Goal: Task Accomplishment & Management: Manage account settings

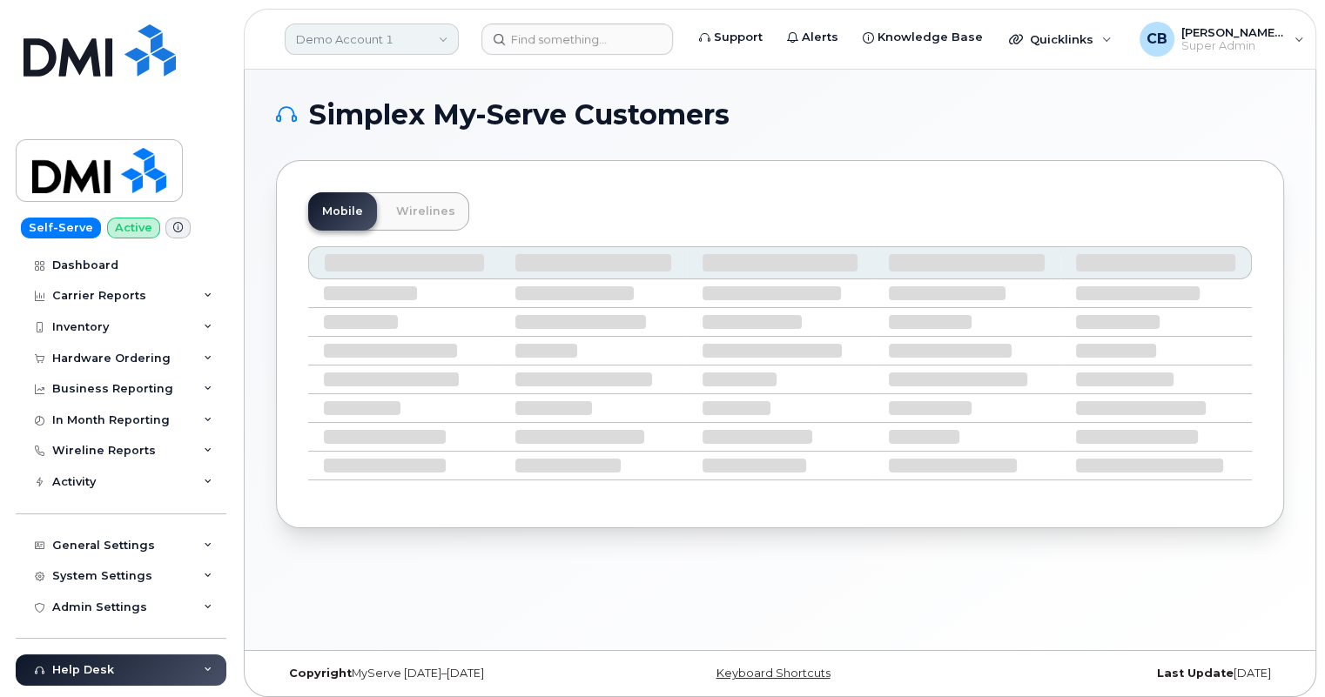
click at [417, 44] on link "Demo Account 1" at bounding box center [372, 39] width 174 height 31
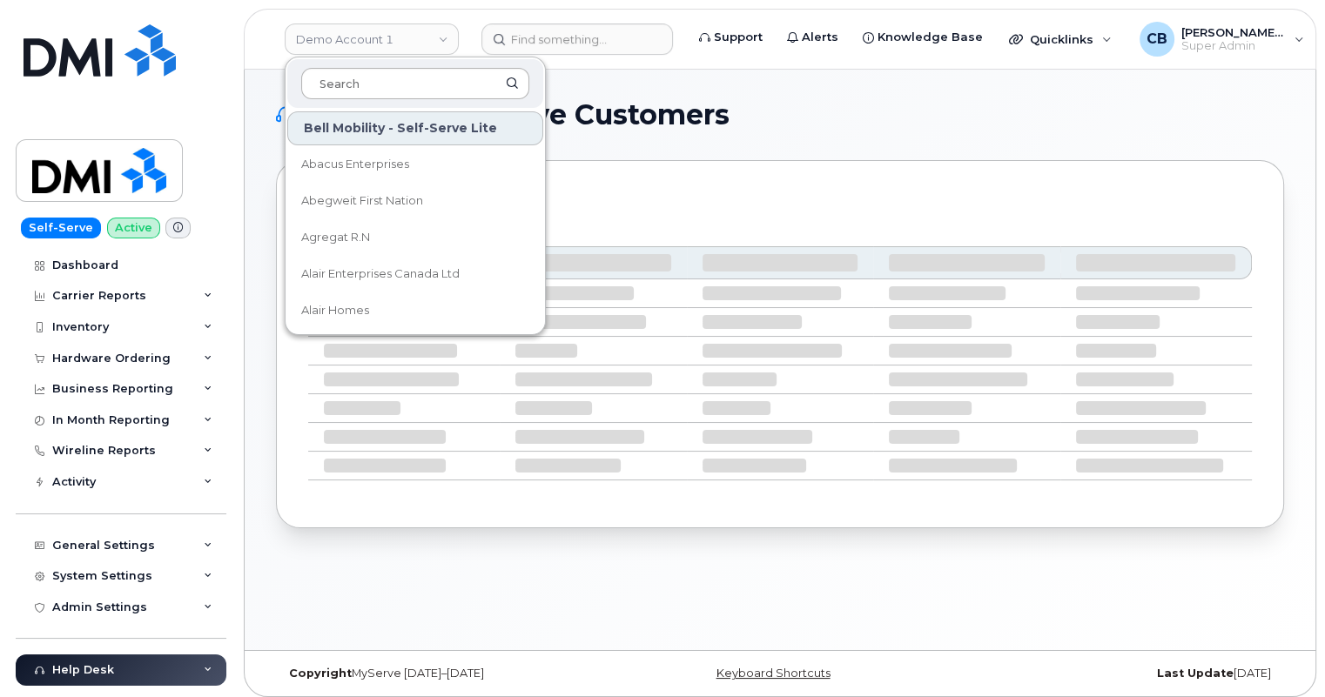
click at [400, 80] on input at bounding box center [415, 83] width 228 height 31
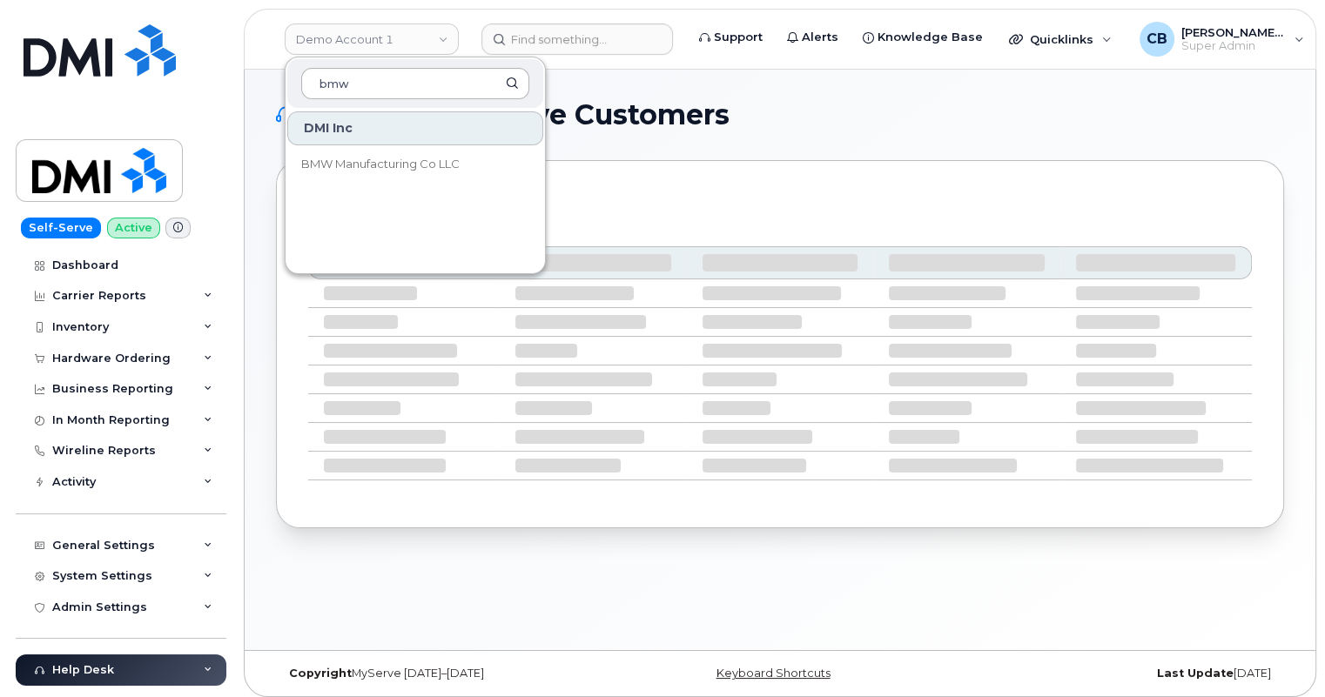
type input "bmw"
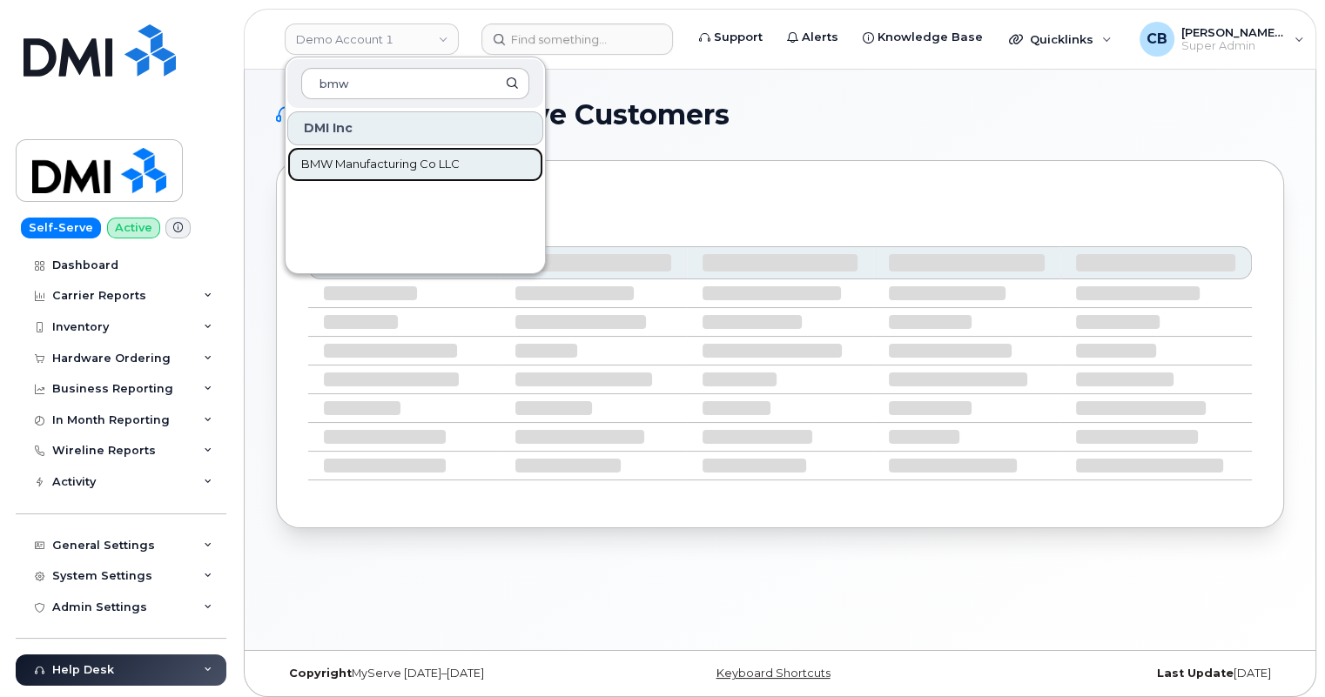
click at [408, 174] on link "BMW Manufacturing Co LLC" at bounding box center [415, 164] width 256 height 35
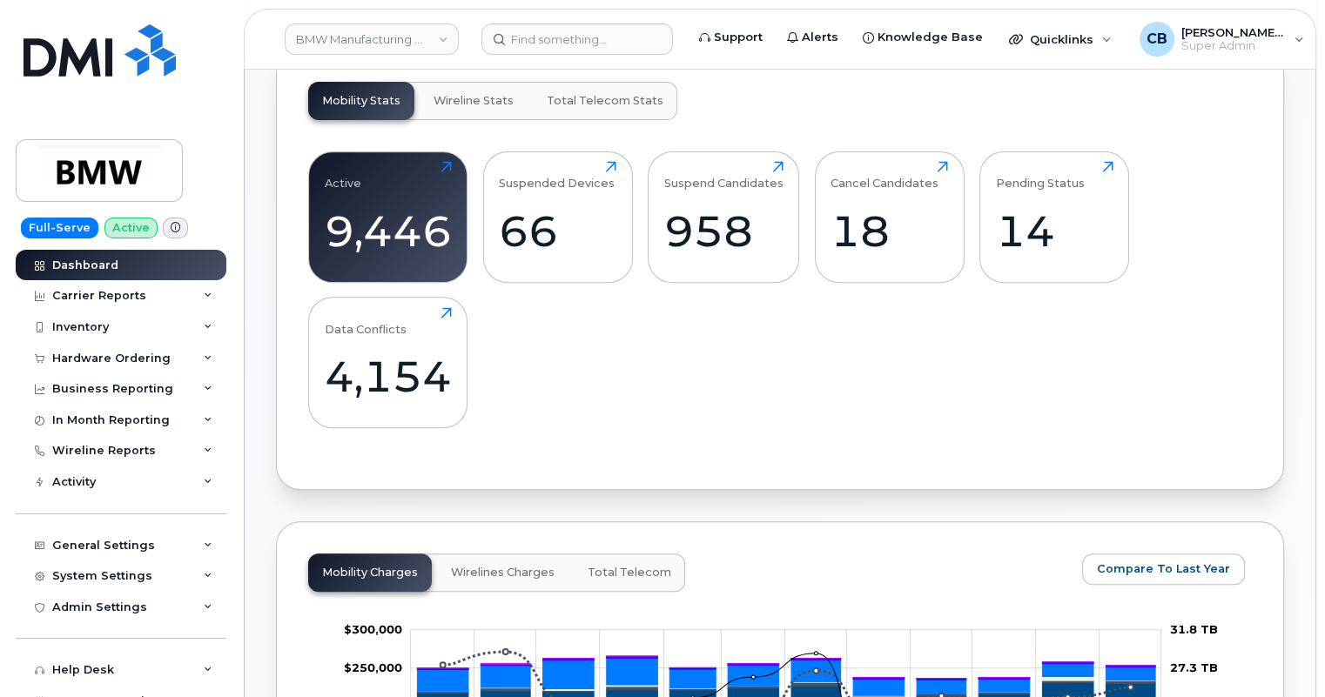
scroll to position [633, 0]
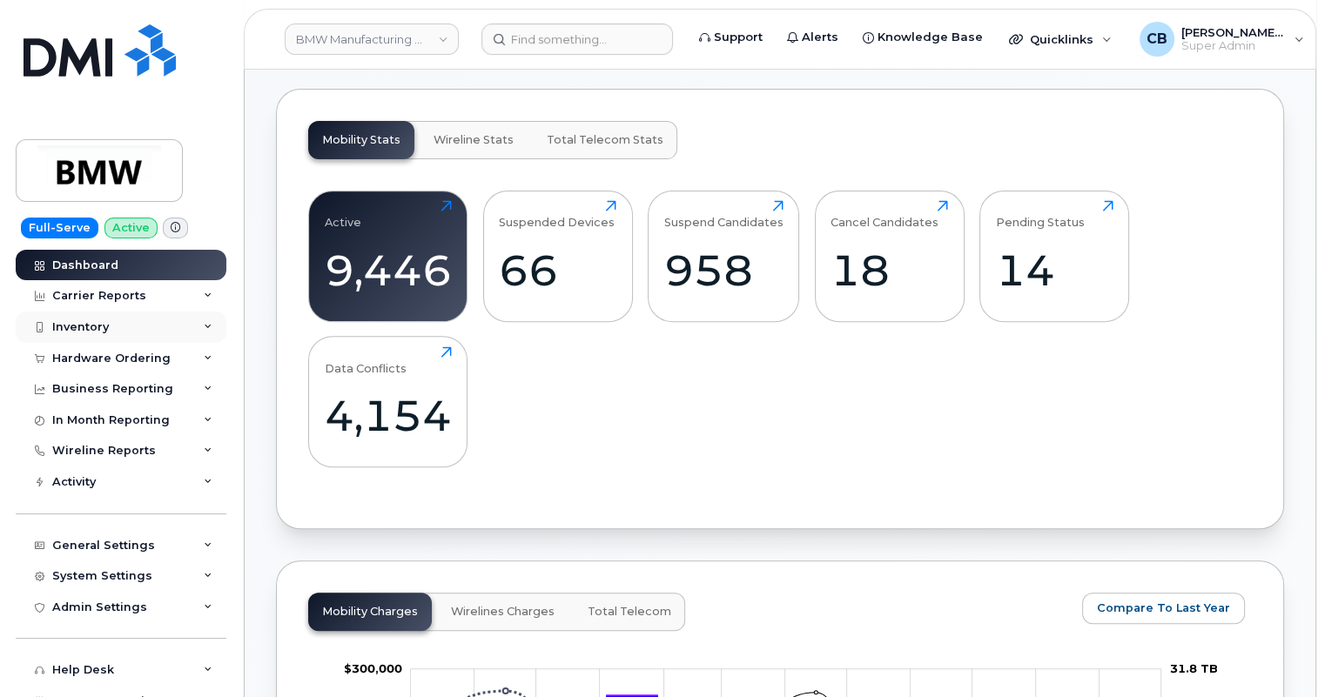
click at [69, 322] on div "Inventory" at bounding box center [80, 327] width 57 height 14
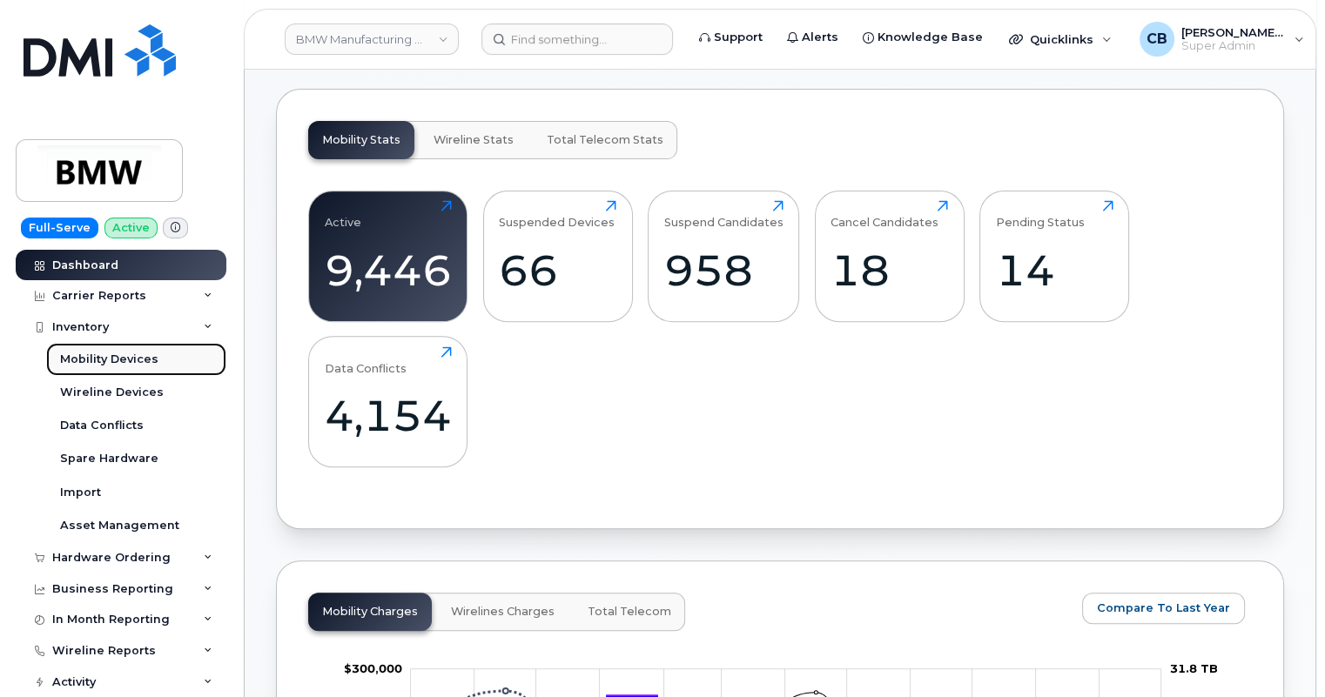
click at [75, 357] on div "Mobility Devices" at bounding box center [109, 360] width 98 height 16
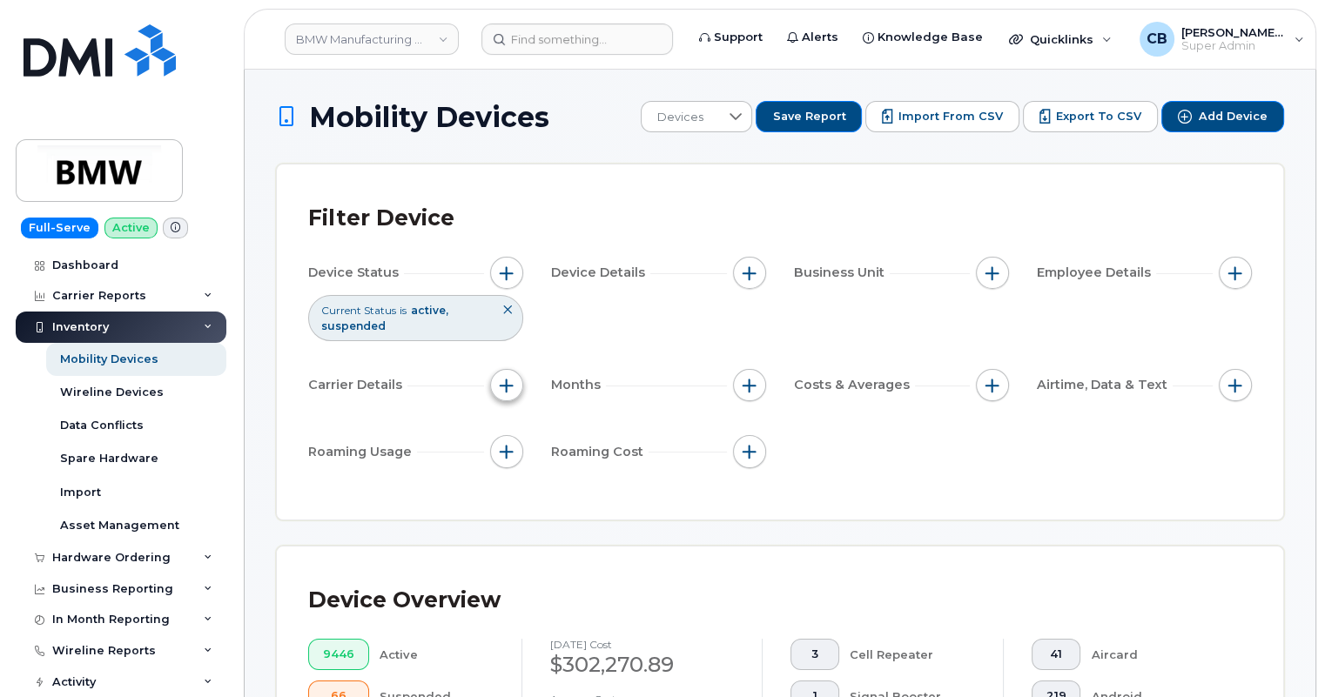
click at [512, 380] on span "button" at bounding box center [507, 386] width 14 height 14
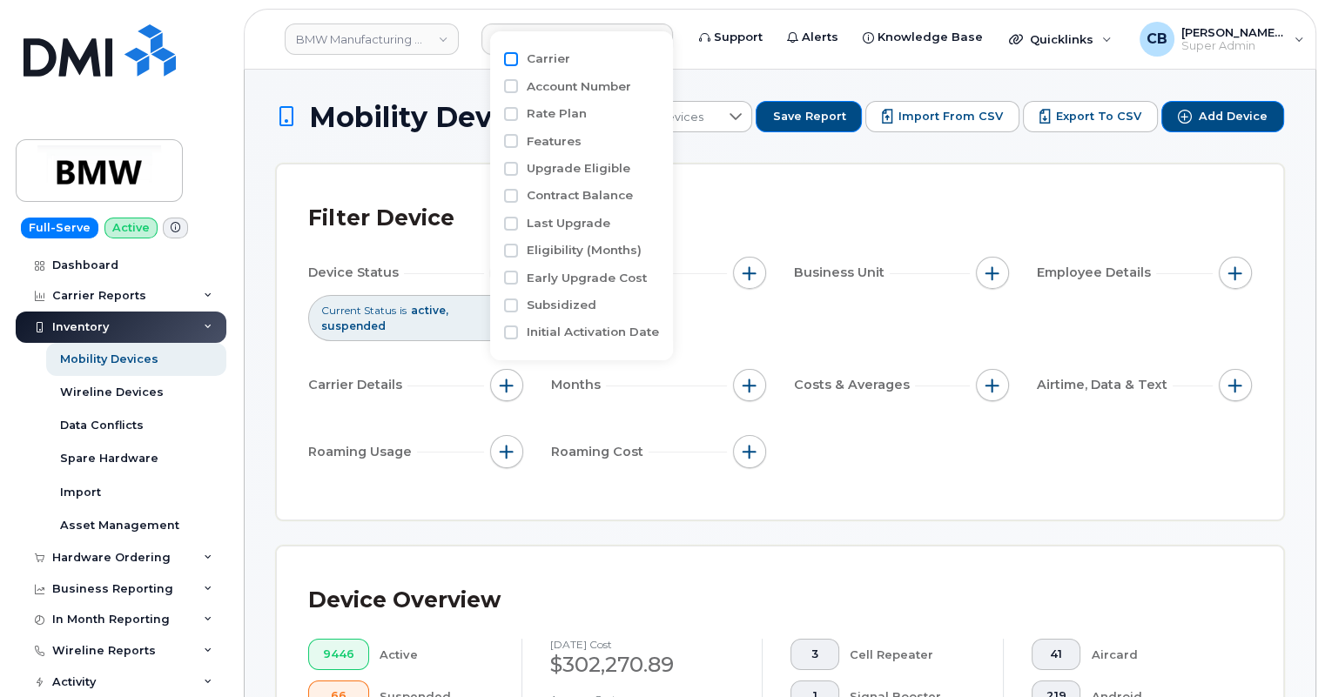
click at [505, 56] on input "Carrier" at bounding box center [511, 59] width 14 height 14
checkbox input "true"
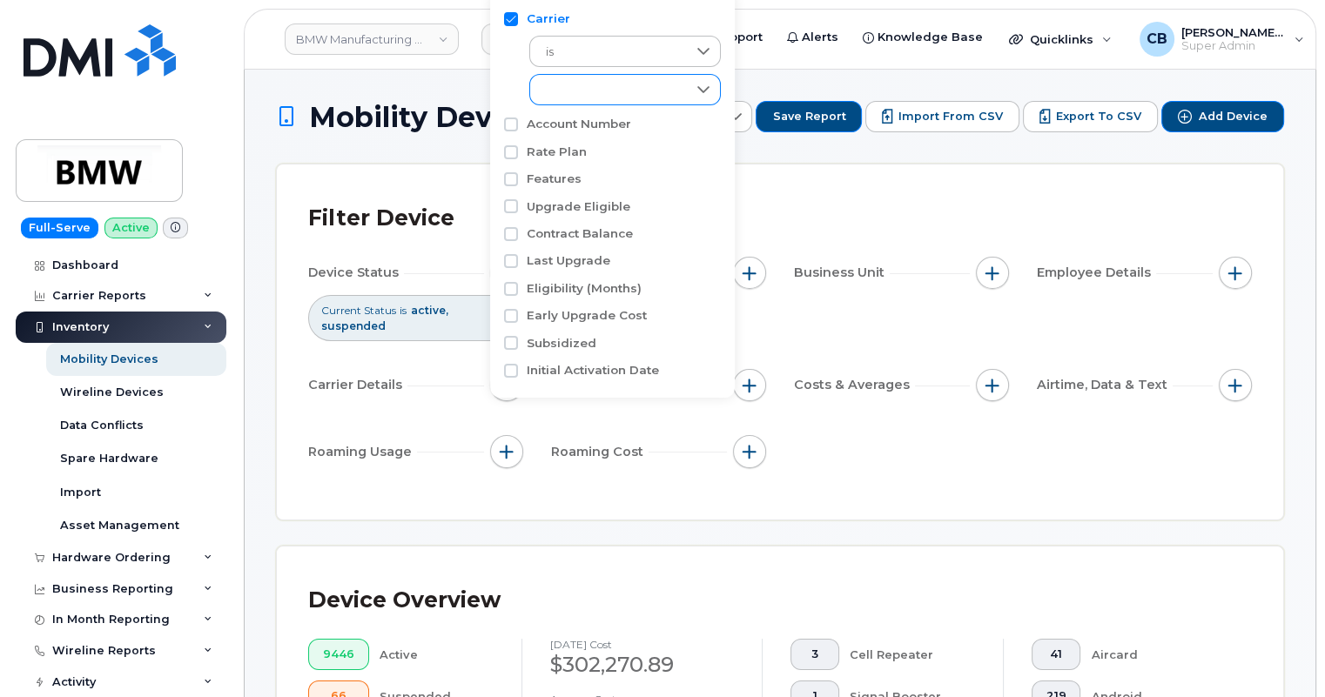
click at [564, 94] on div "empty" at bounding box center [608, 90] width 157 height 30
click at [592, 165] on span "AT&T Wireless" at bounding box center [603, 166] width 78 height 17
checkbox input "true"
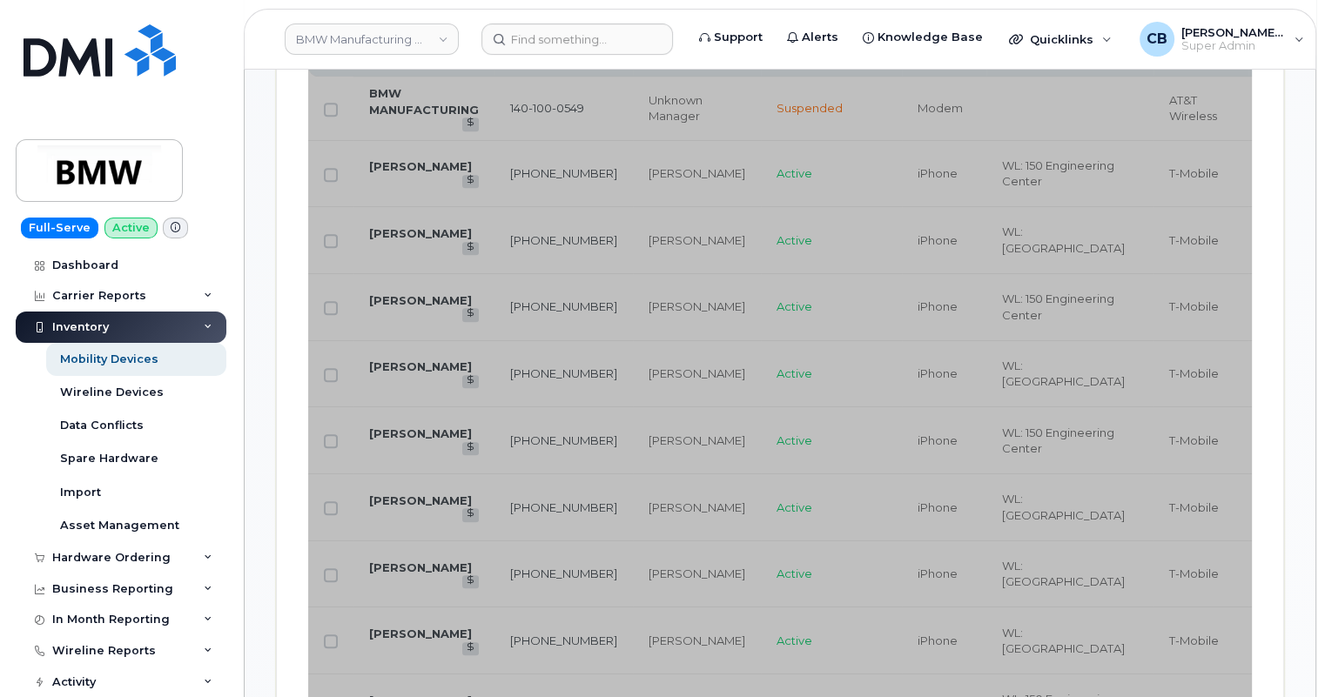
scroll to position [1107, 0]
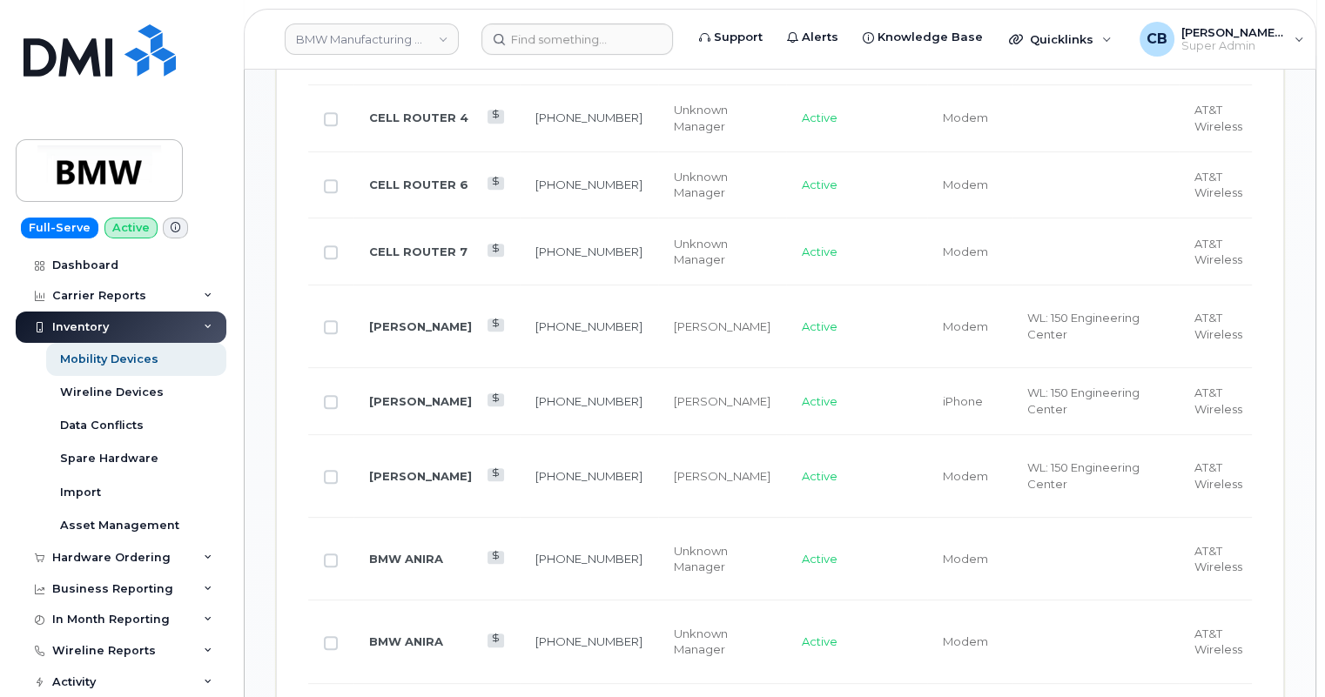
scroll to position [1883, 0]
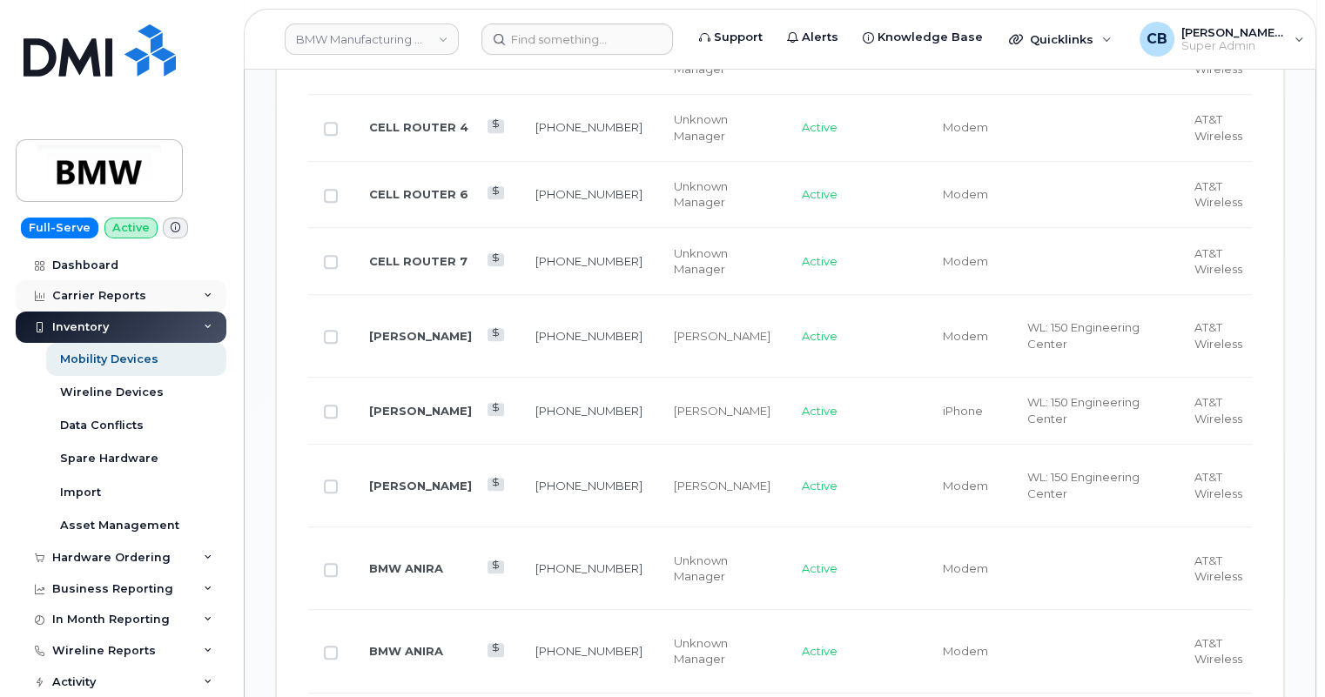
click at [204, 290] on div "Carrier Reports" at bounding box center [121, 295] width 211 height 31
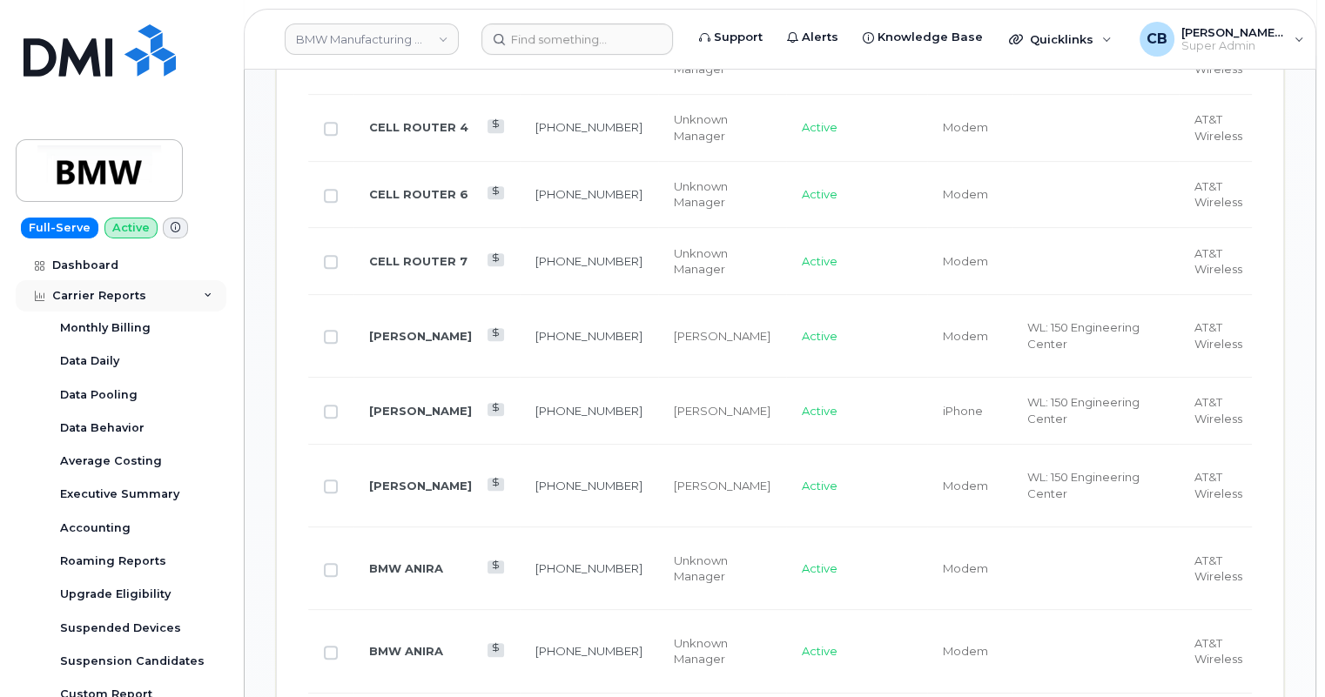
click at [204, 293] on icon at bounding box center [208, 296] width 9 height 9
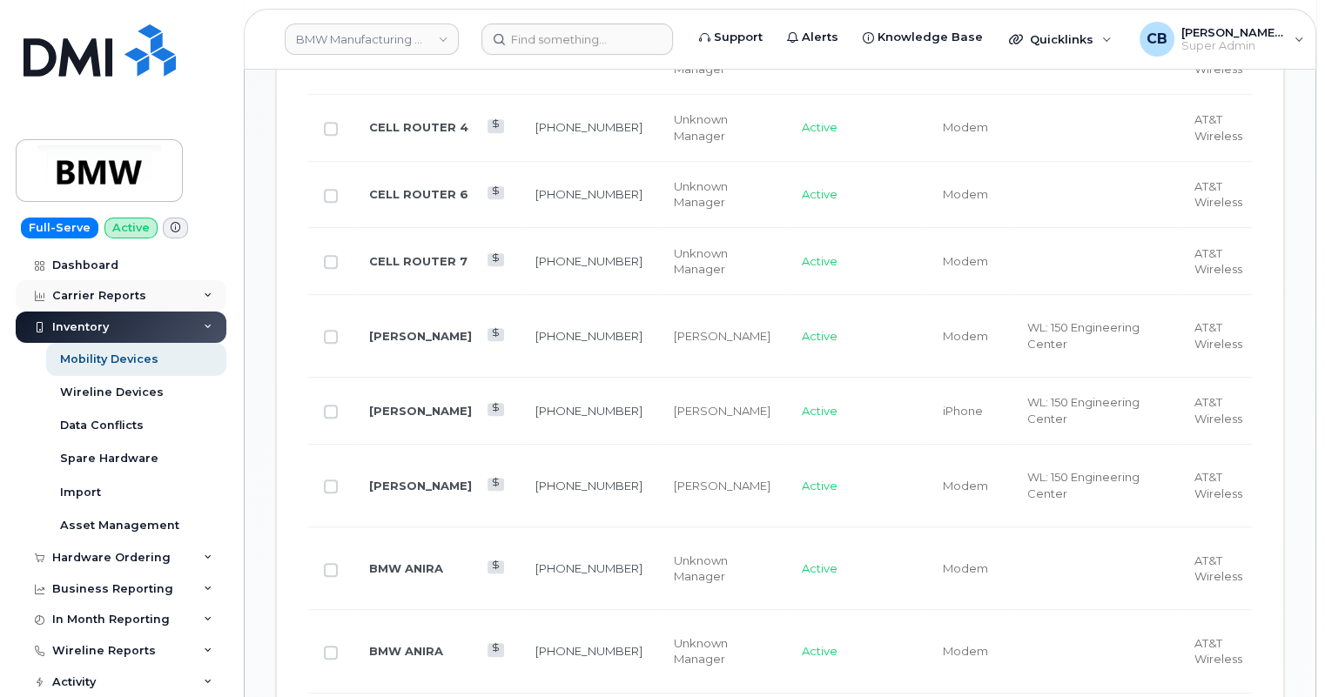
click at [206, 293] on icon at bounding box center [208, 296] width 9 height 9
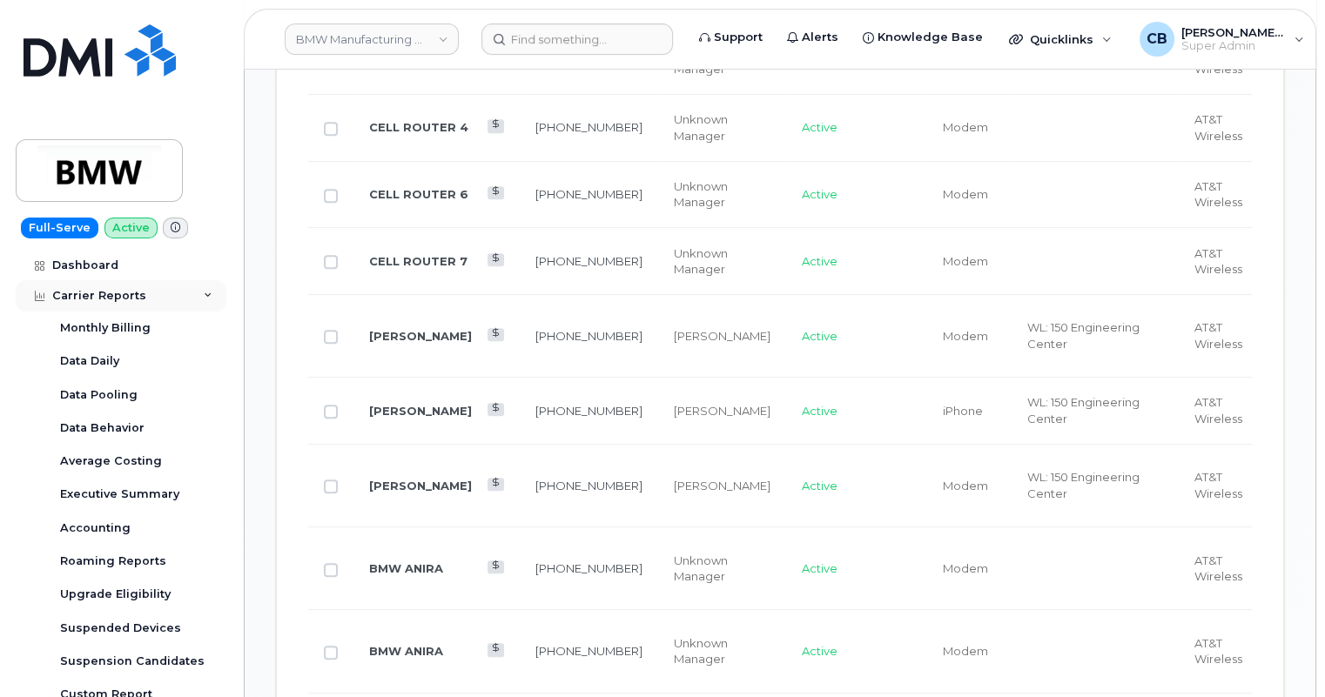
click at [204, 296] on icon at bounding box center [208, 296] width 9 height 9
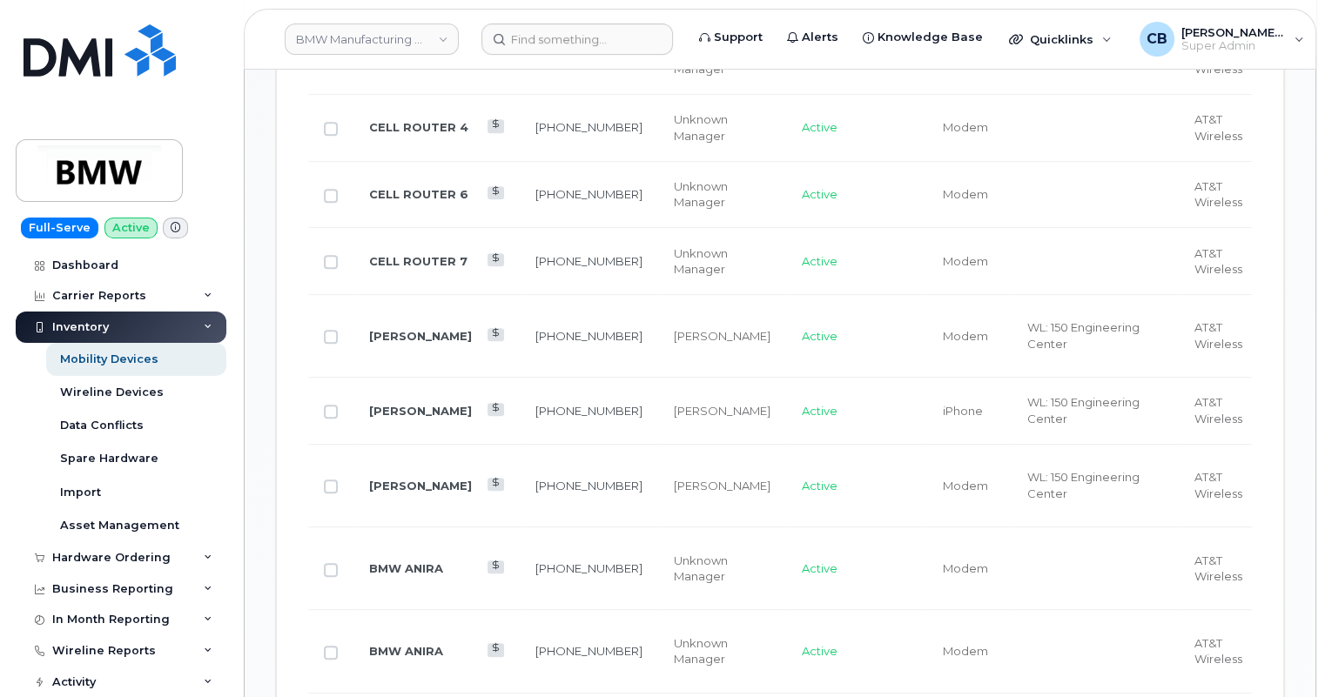
click at [208, 323] on div "Inventory" at bounding box center [121, 327] width 211 height 31
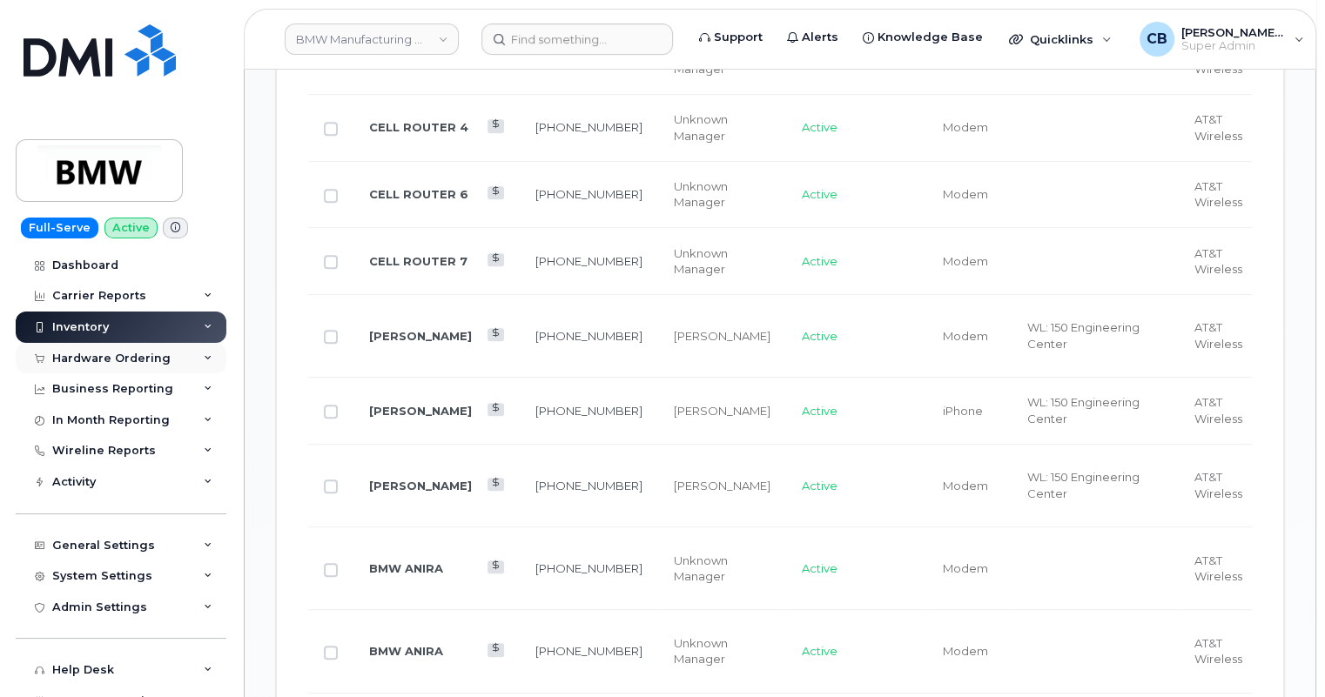
click at [83, 358] on div "Hardware Ordering" at bounding box center [111, 359] width 118 height 14
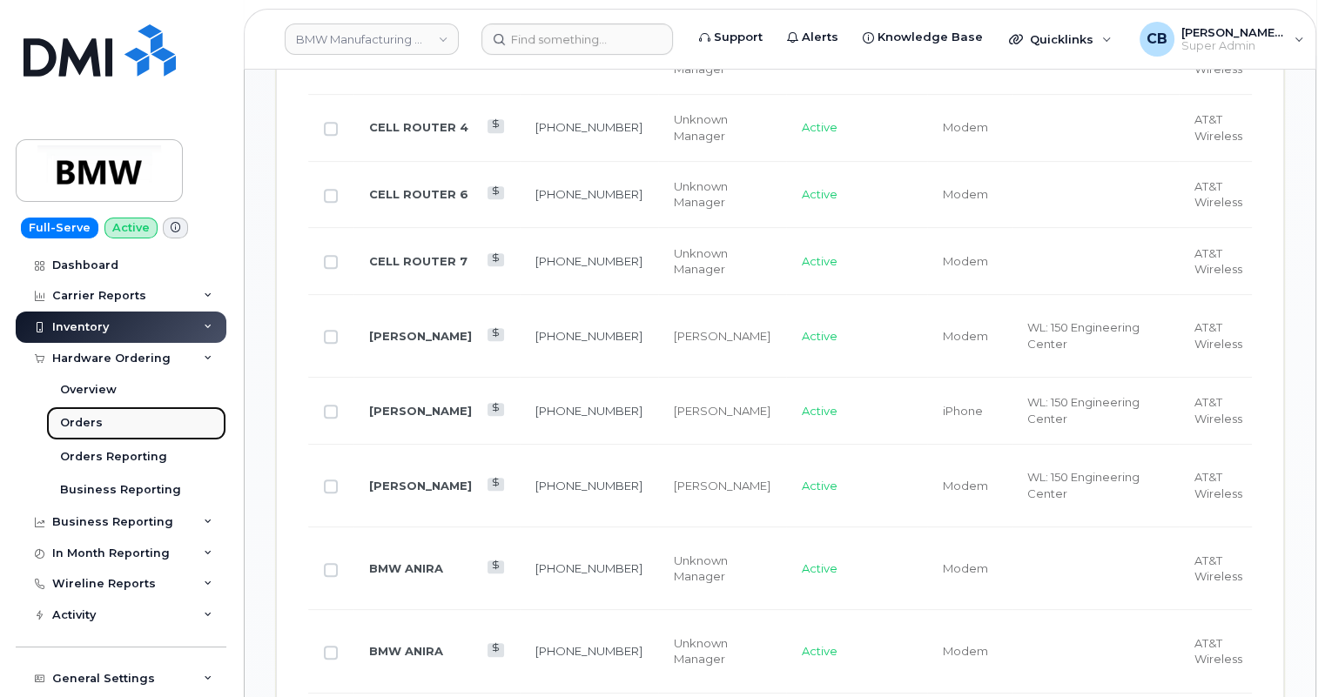
click at [77, 421] on div "Orders" at bounding box center [81, 423] width 43 height 16
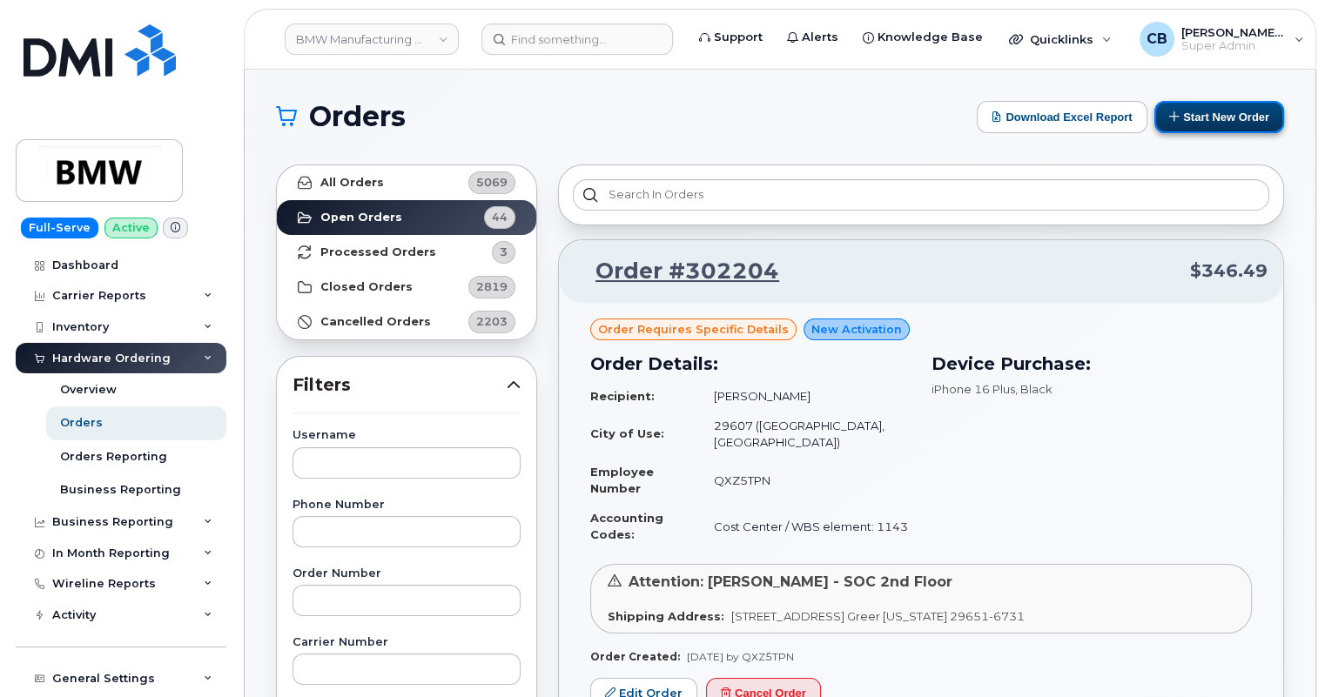
click at [1227, 113] on button "Start New Order" at bounding box center [1219, 117] width 130 height 32
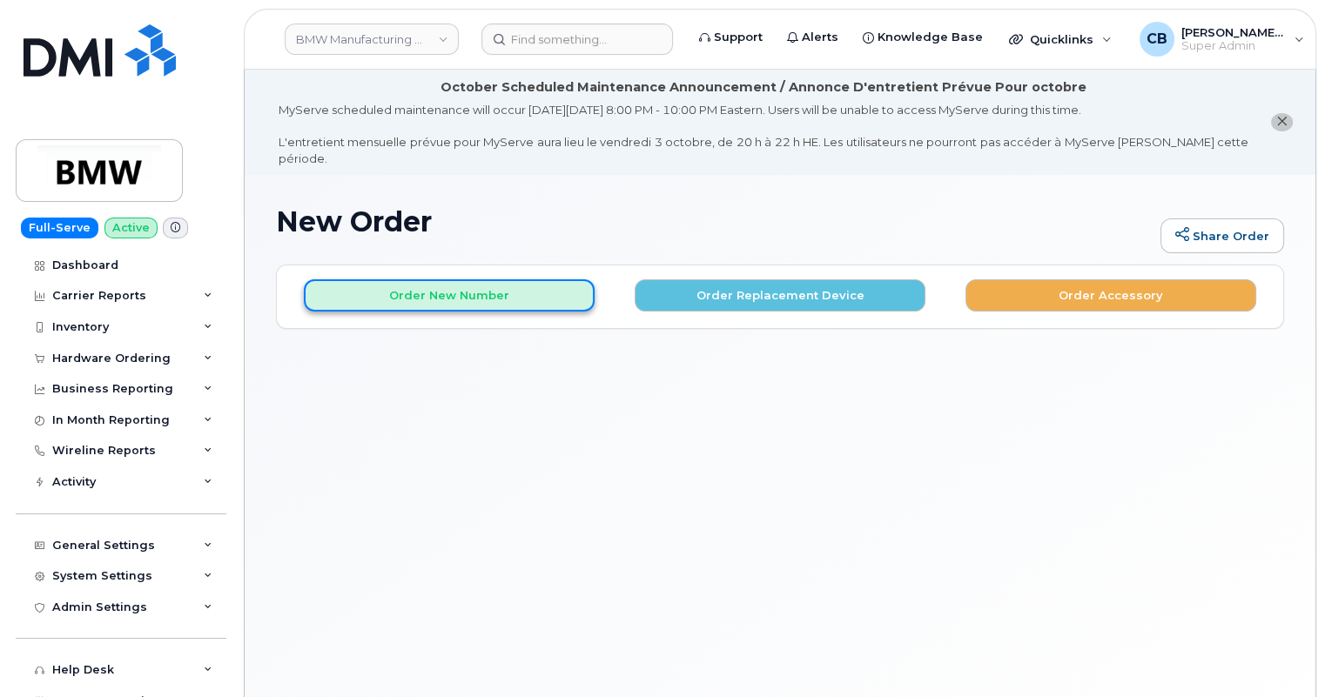
click at [466, 279] on button "Order New Number" at bounding box center [449, 295] width 291 height 32
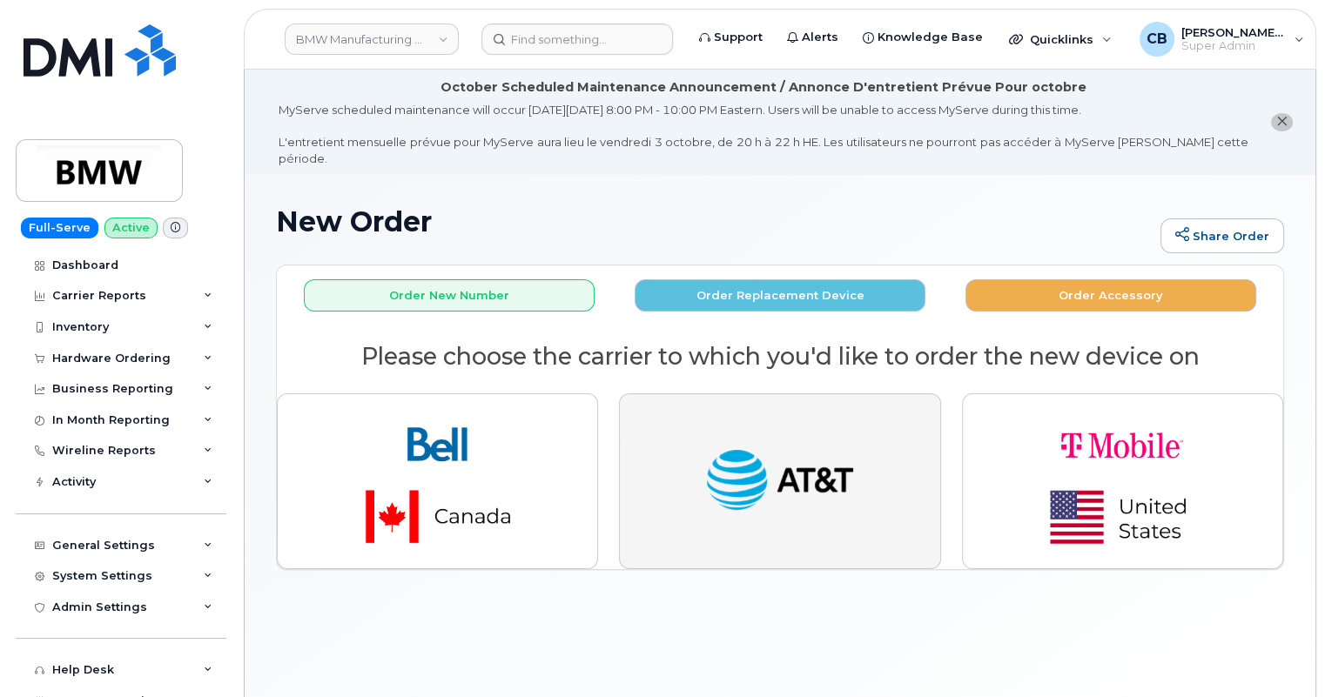
click at [774, 455] on img "button" at bounding box center [779, 481] width 152 height 78
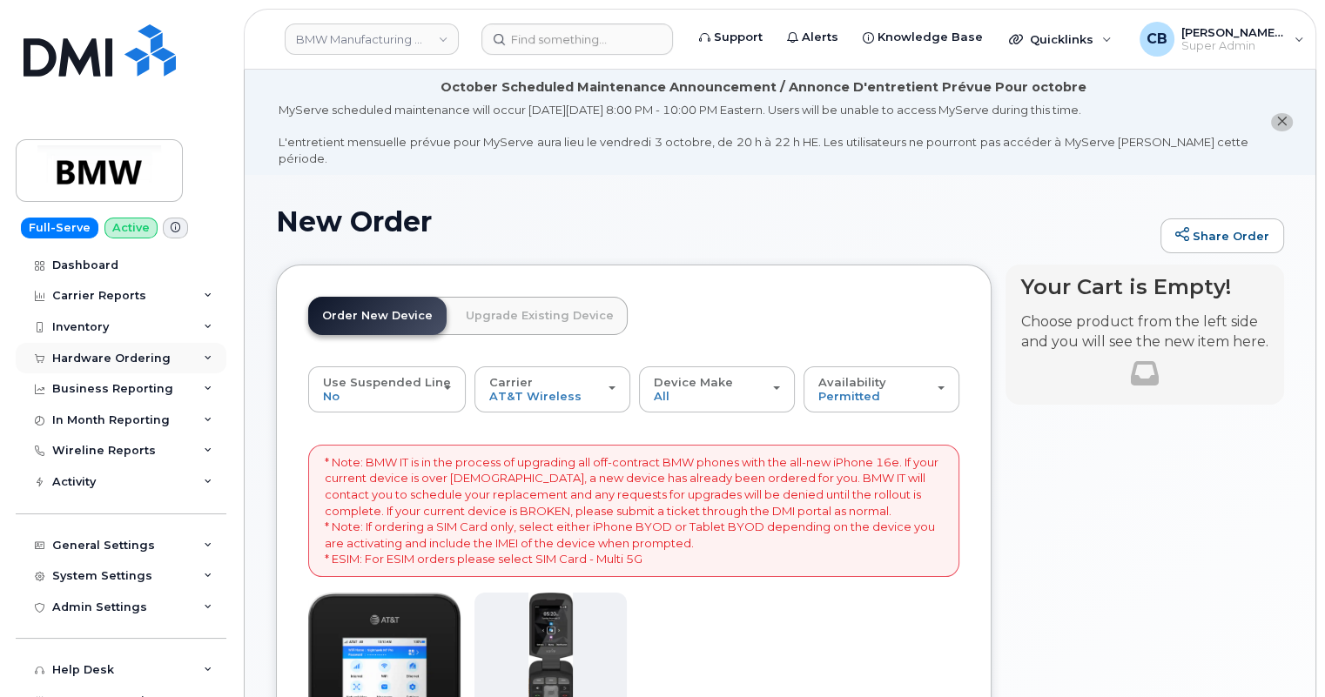
click at [85, 348] on div "Hardware Ordering" at bounding box center [121, 358] width 211 height 31
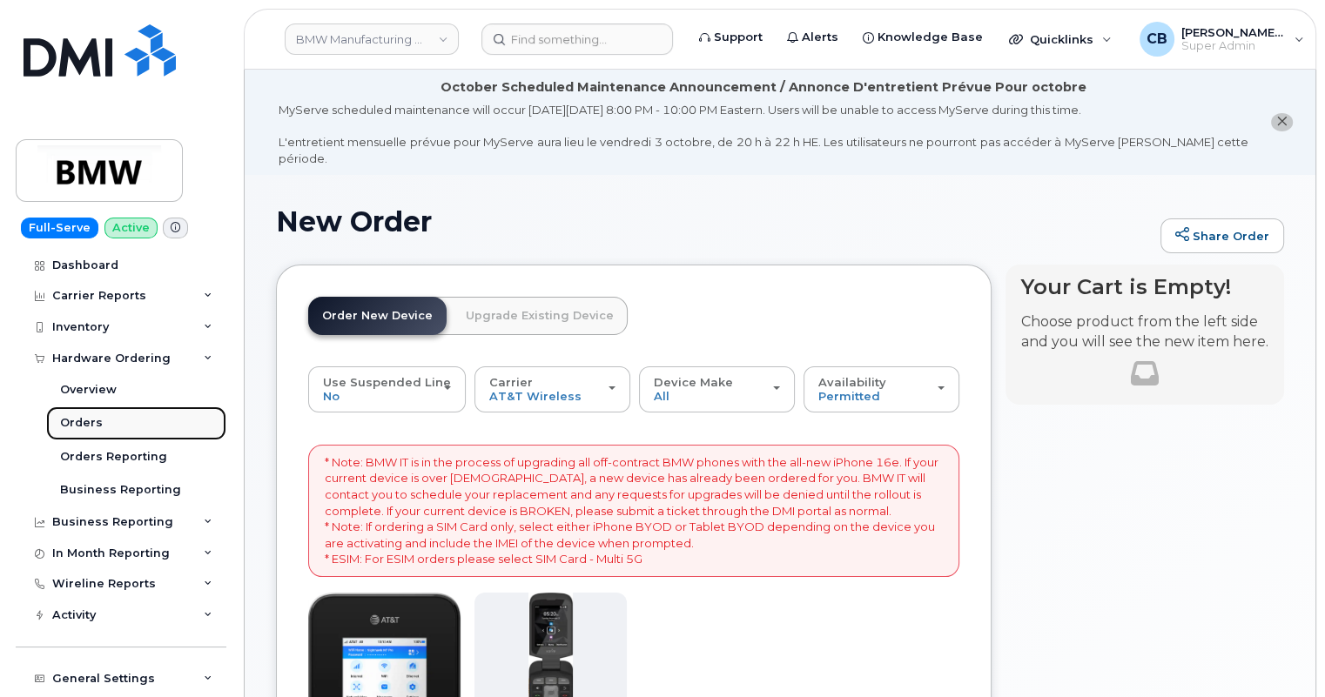
click at [79, 426] on div "Orders" at bounding box center [81, 423] width 43 height 16
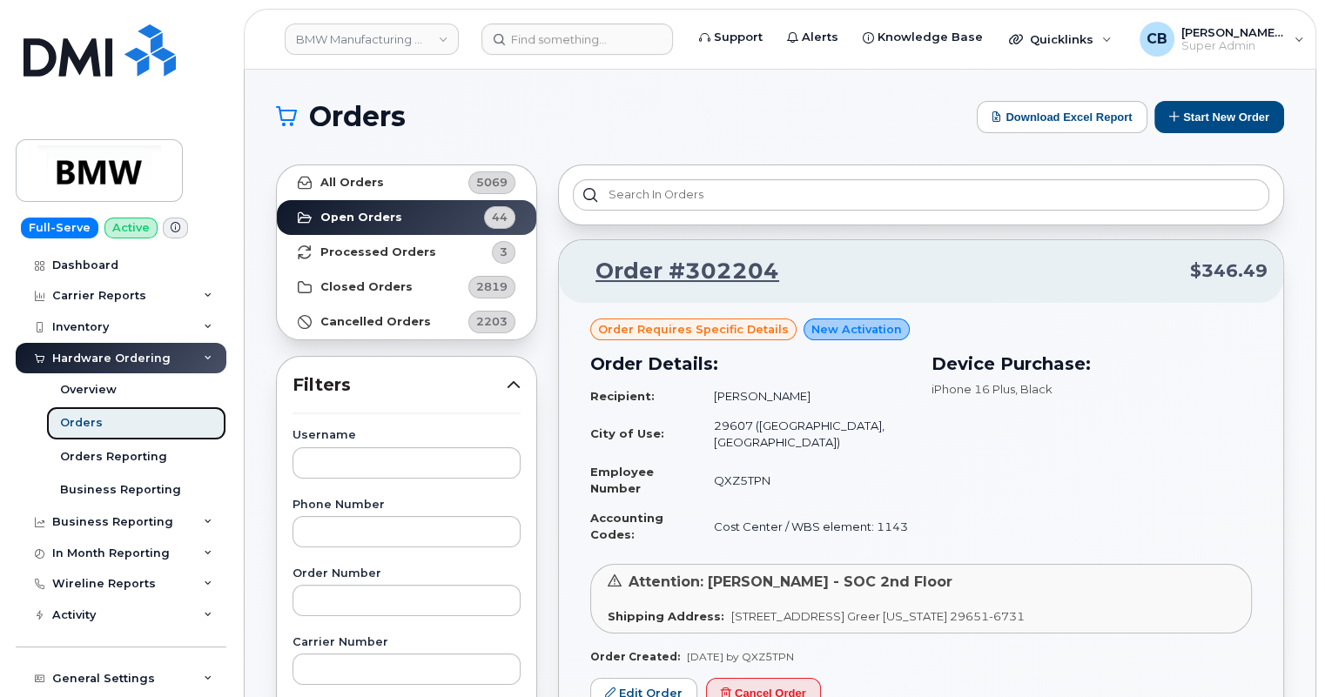
scroll to position [158, 0]
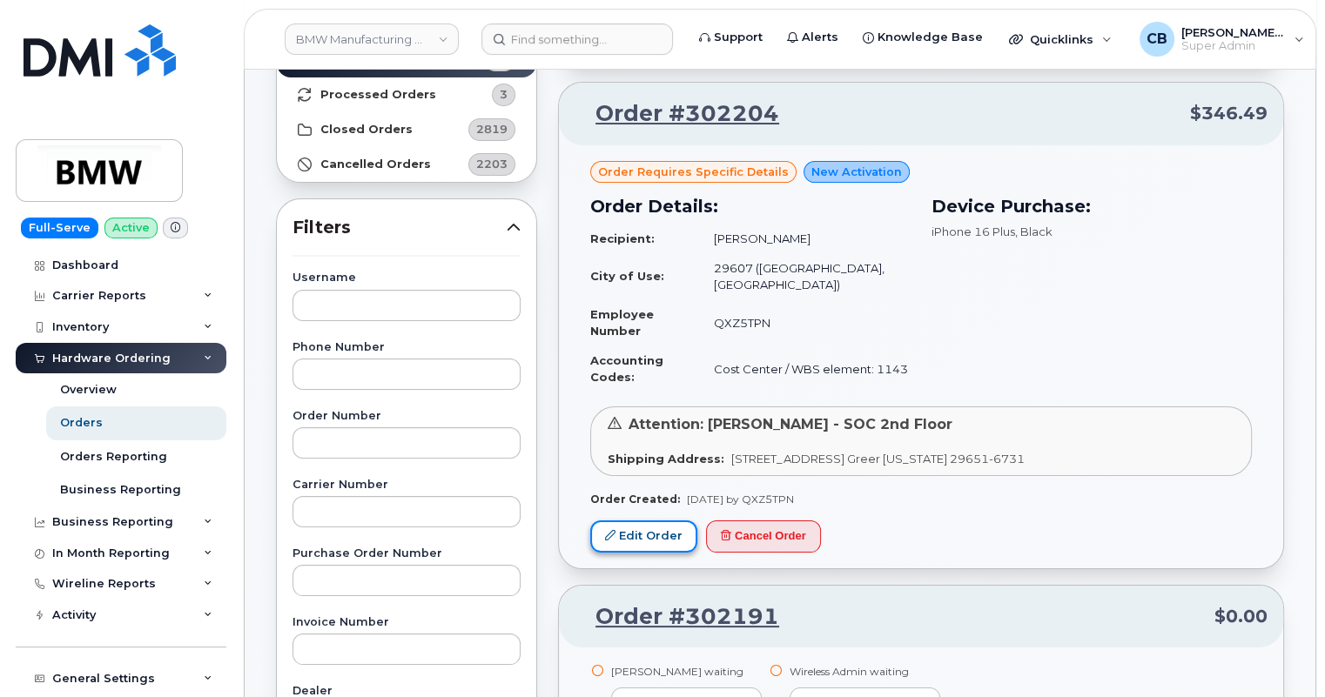
click at [643, 538] on link "Edit Order" at bounding box center [643, 537] width 107 height 32
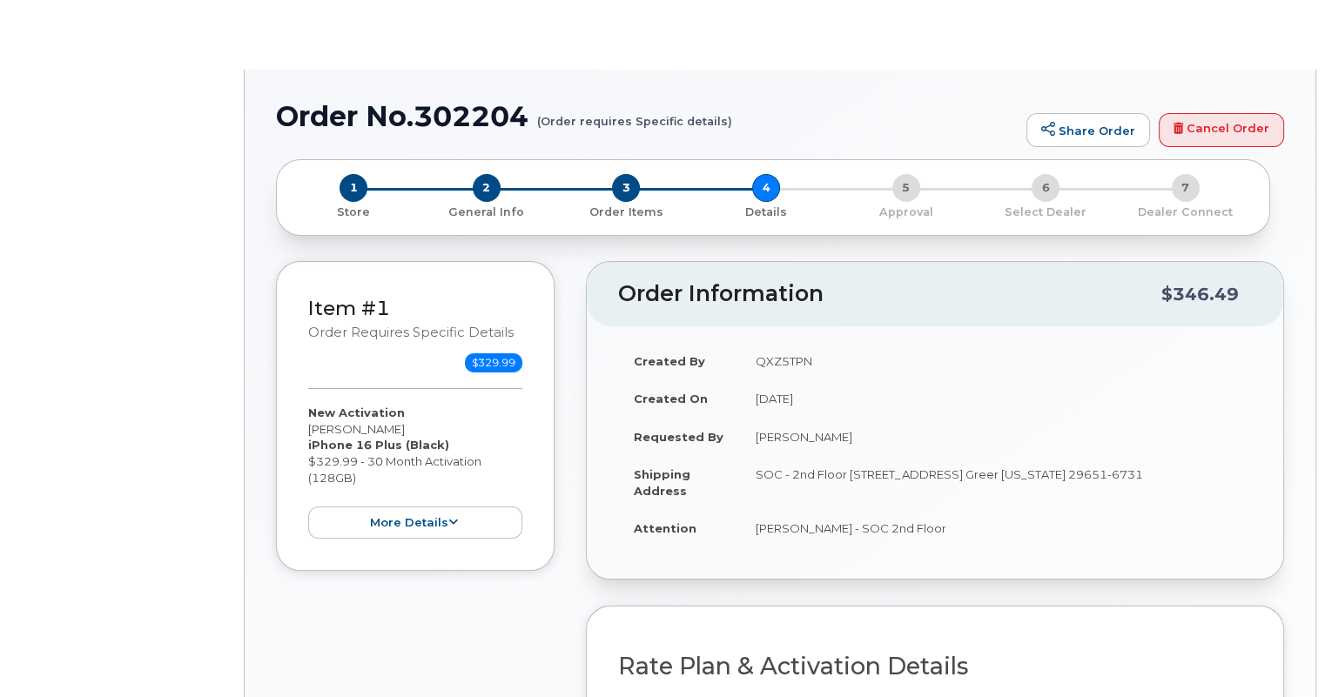
select select "Bus Unl Phone"
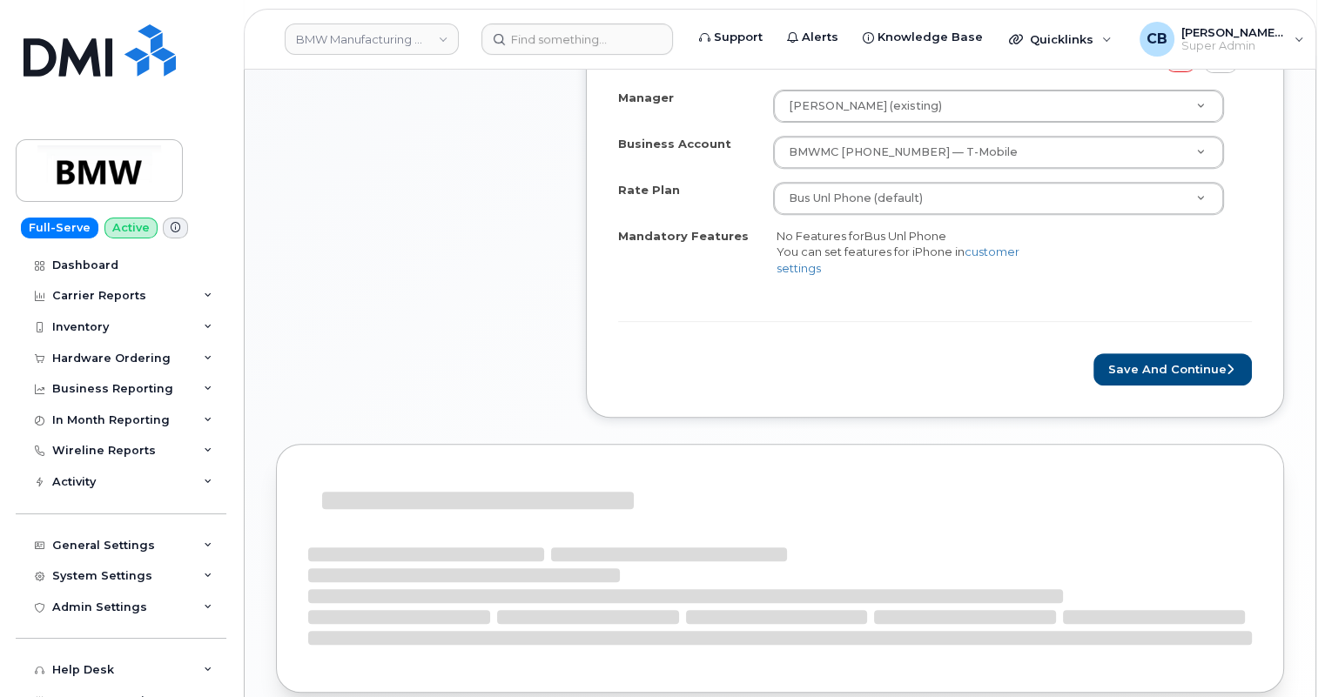
scroll to position [873, 0]
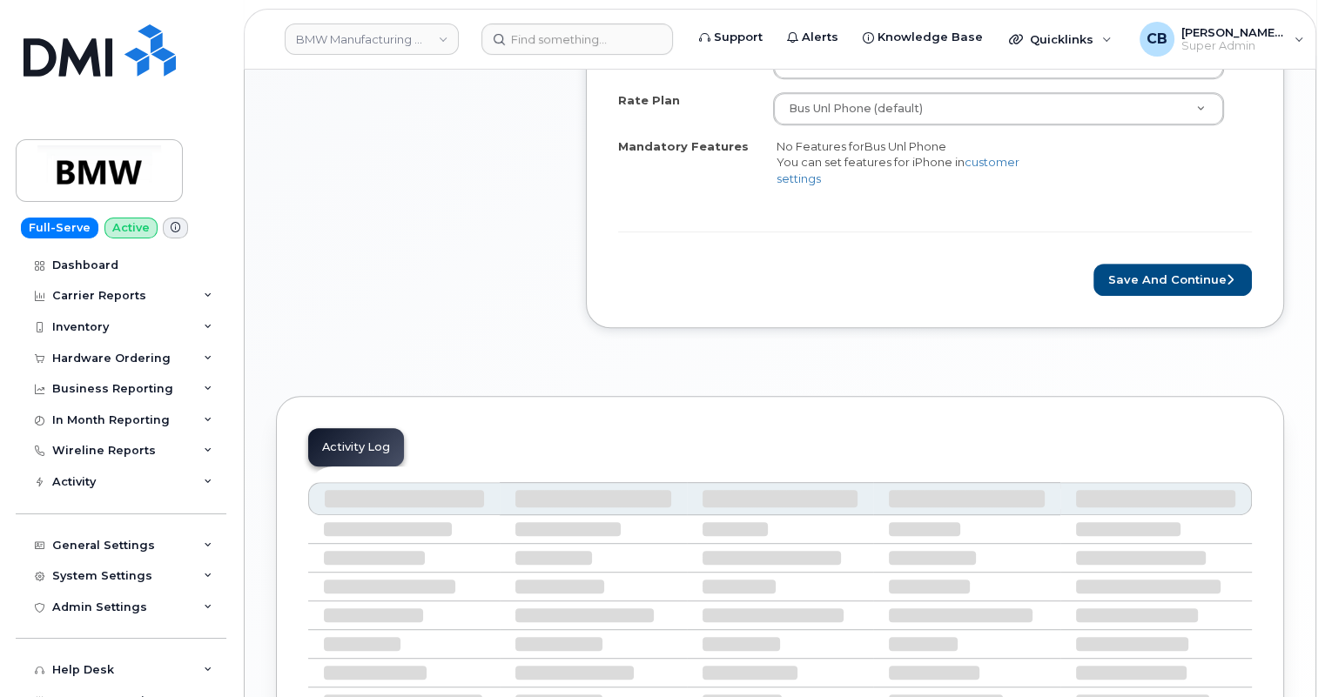
click at [1168, 297] on div "Rate Plan & Activation Details Patricia Rondesko, New Activation Manager Thomas…" at bounding box center [935, 83] width 698 height 490
click at [1178, 264] on button "Save and Continue" at bounding box center [1173, 280] width 158 height 32
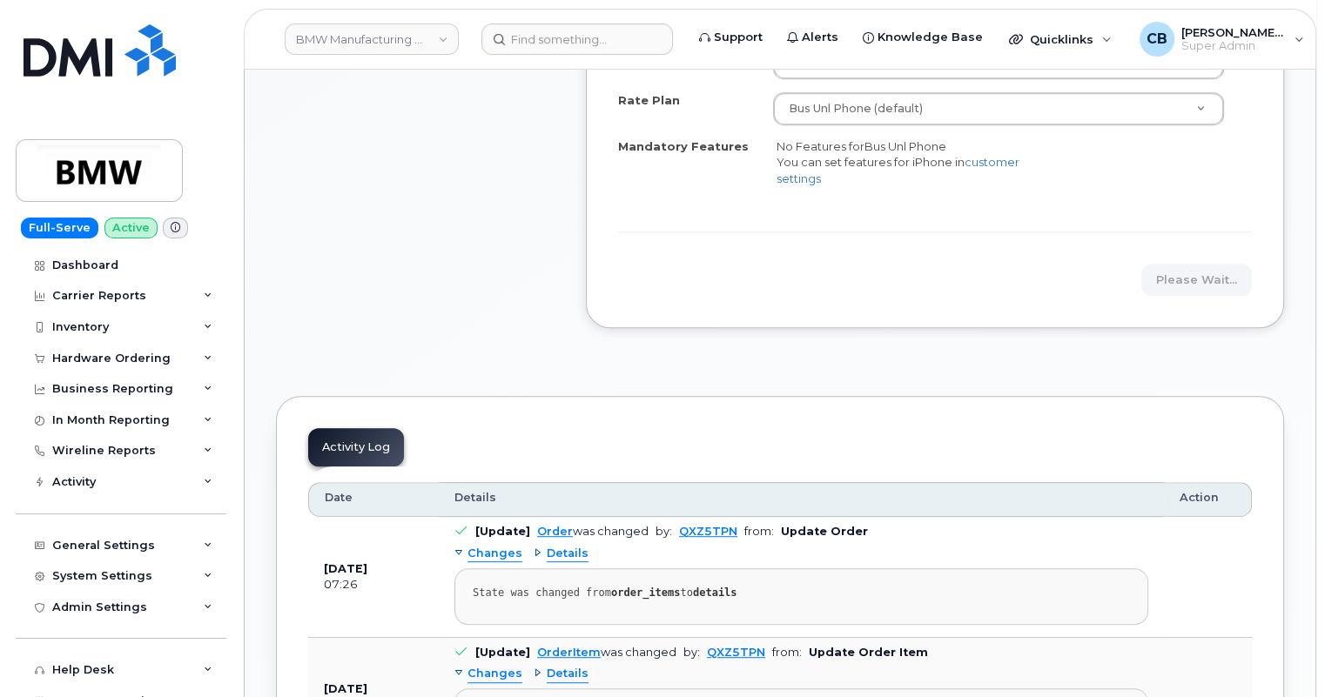
scroll to position [557, 0]
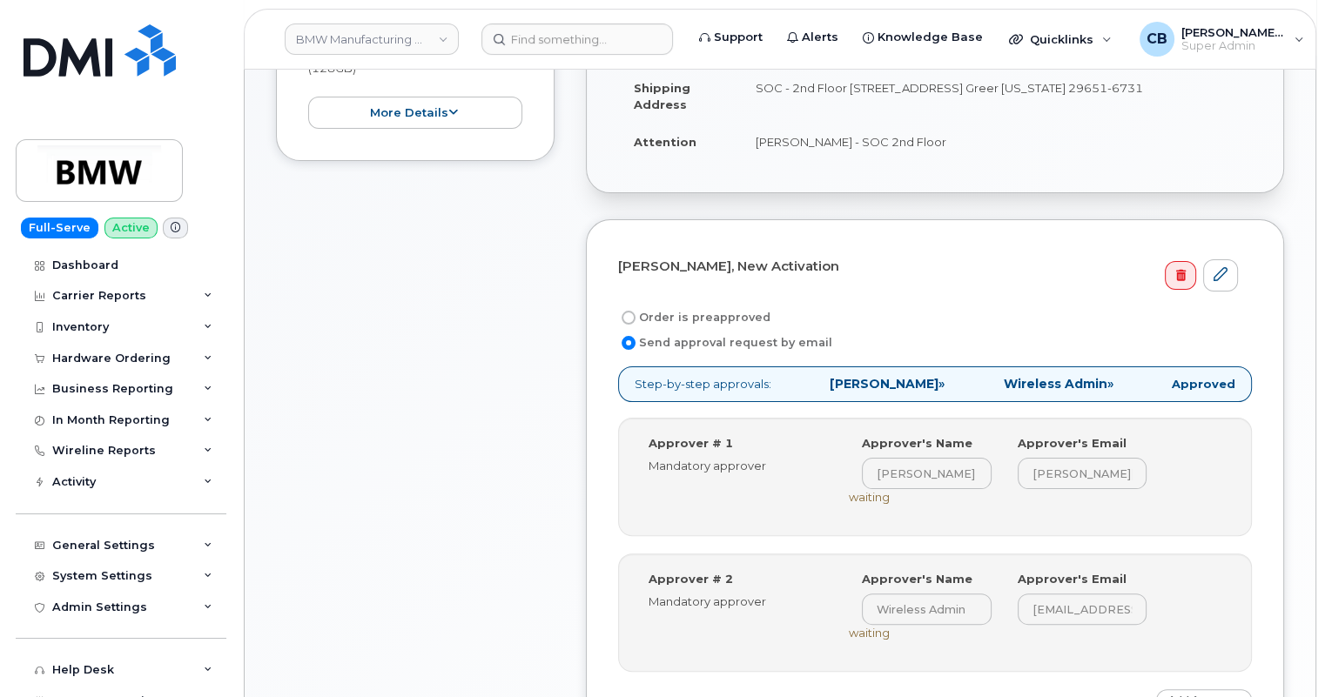
scroll to position [474, 0]
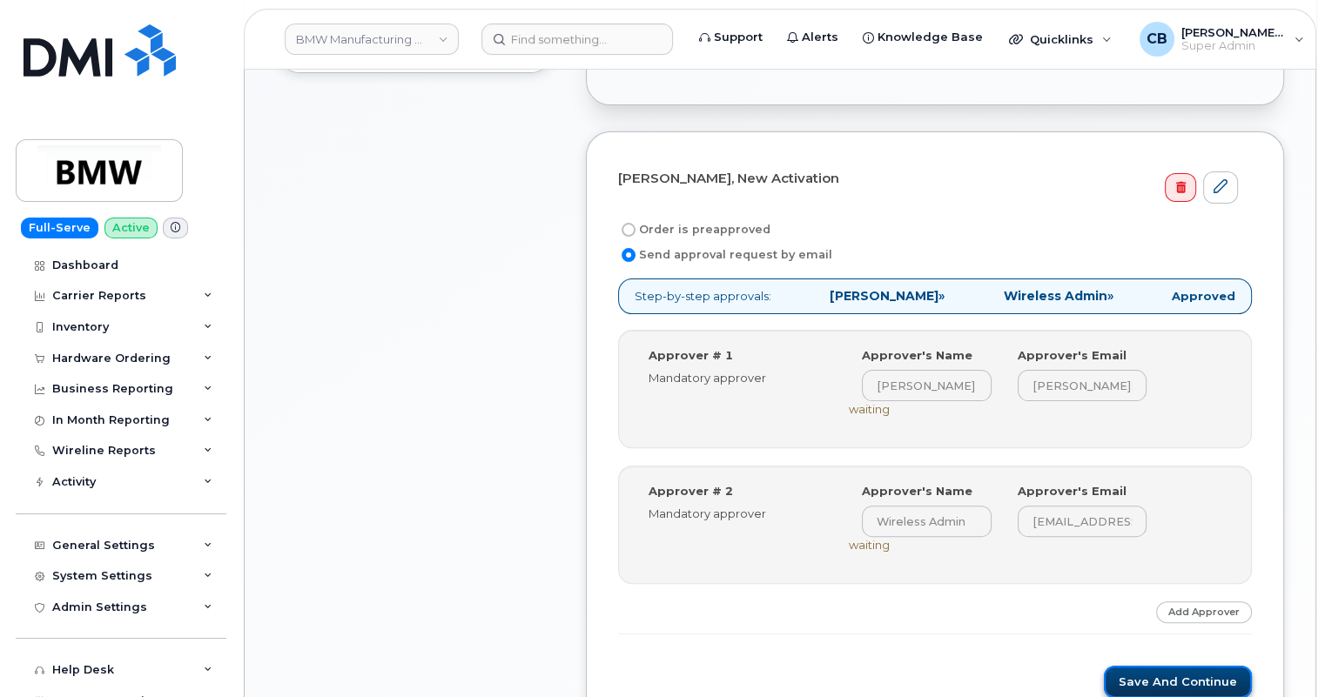
click at [1141, 672] on button "Save and Continue" at bounding box center [1178, 682] width 148 height 32
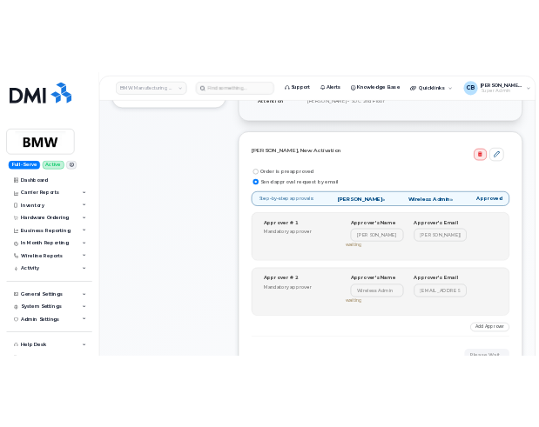
scroll to position [564, 0]
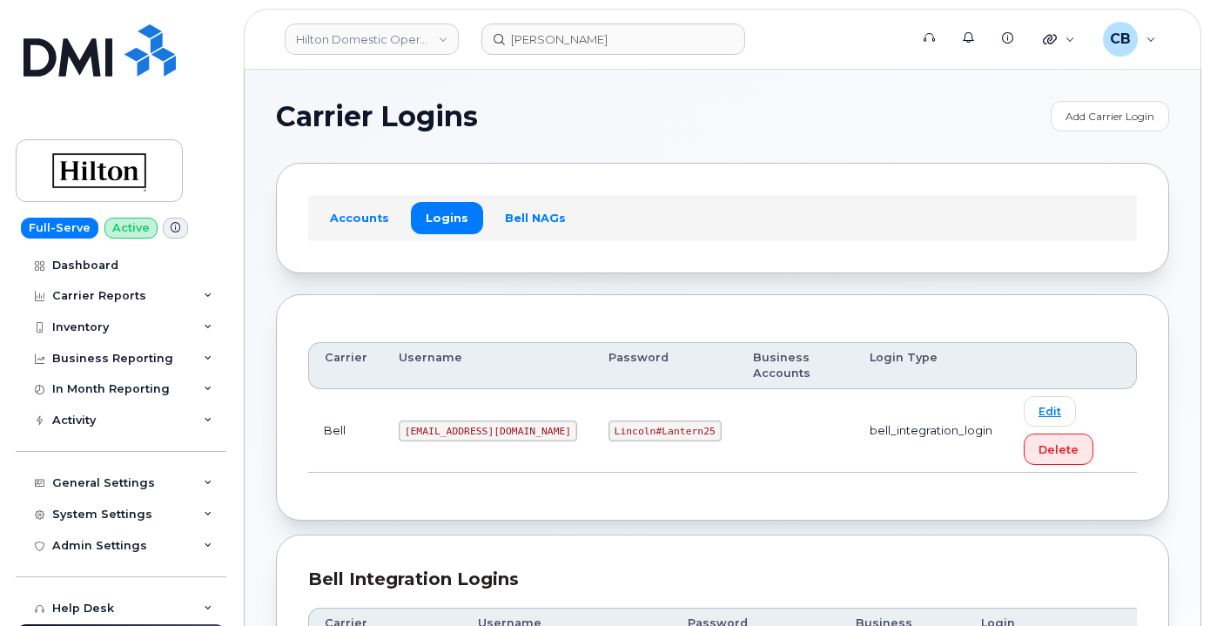
scroll to position [474, 0]
